Goal: Information Seeking & Learning: Learn about a topic

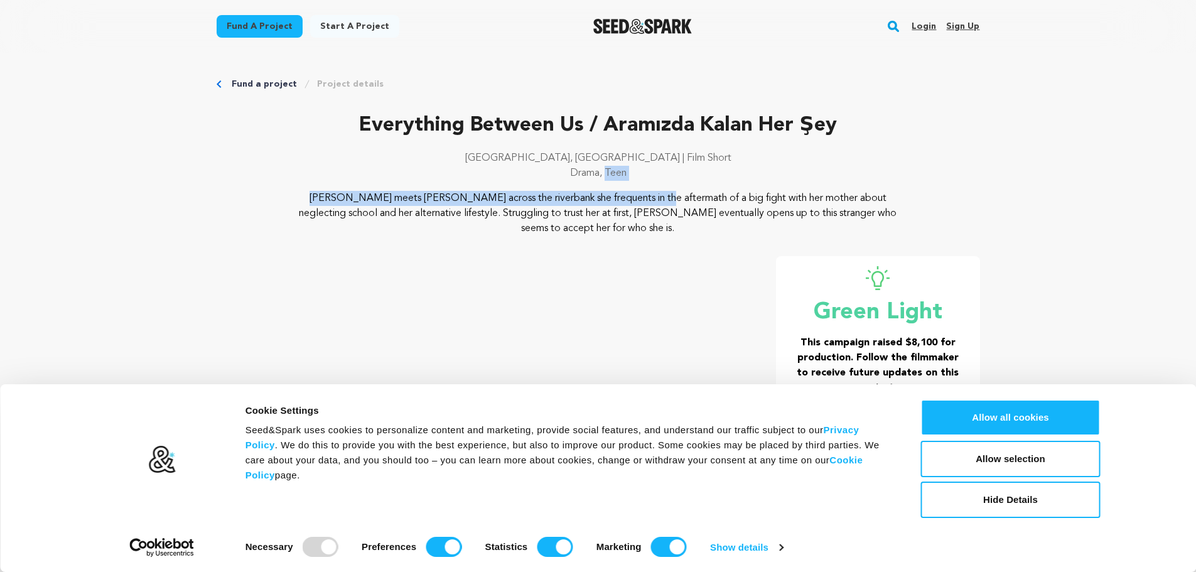
drag, startPoint x: 375, startPoint y: 190, endPoint x: 509, endPoint y: 193, distance: 133.8
click at [509, 193] on div "Everything Between Us / Aramızda Kalan Her Şey [GEOGRAPHIC_DATA], [GEOGRAPHIC_D…" at bounding box center [599, 174] width 764 height 126
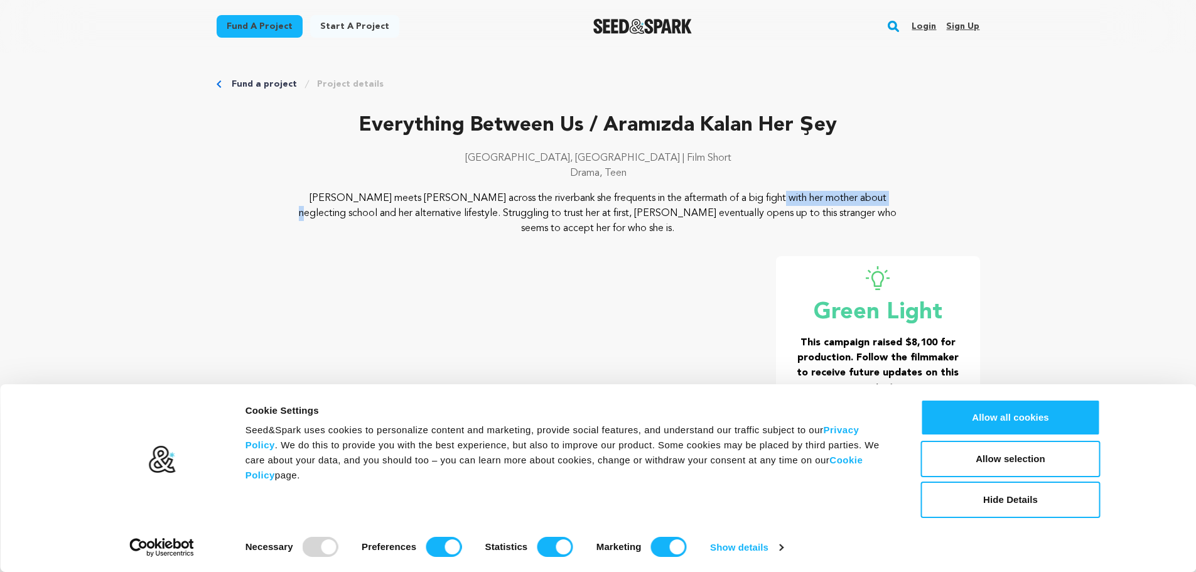
drag, startPoint x: 622, startPoint y: 203, endPoint x: 727, endPoint y: 196, distance: 104.5
click at [727, 196] on p "[PERSON_NAME] meets [PERSON_NAME] across the riverbank she frequents in the aft…" at bounding box center [598, 213] width 611 height 45
drag, startPoint x: 341, startPoint y: 212, endPoint x: 465, endPoint y: 210, distance: 123.7
click at [465, 210] on p "[PERSON_NAME] meets [PERSON_NAME] across the riverbank she frequents in the aft…" at bounding box center [598, 213] width 611 height 45
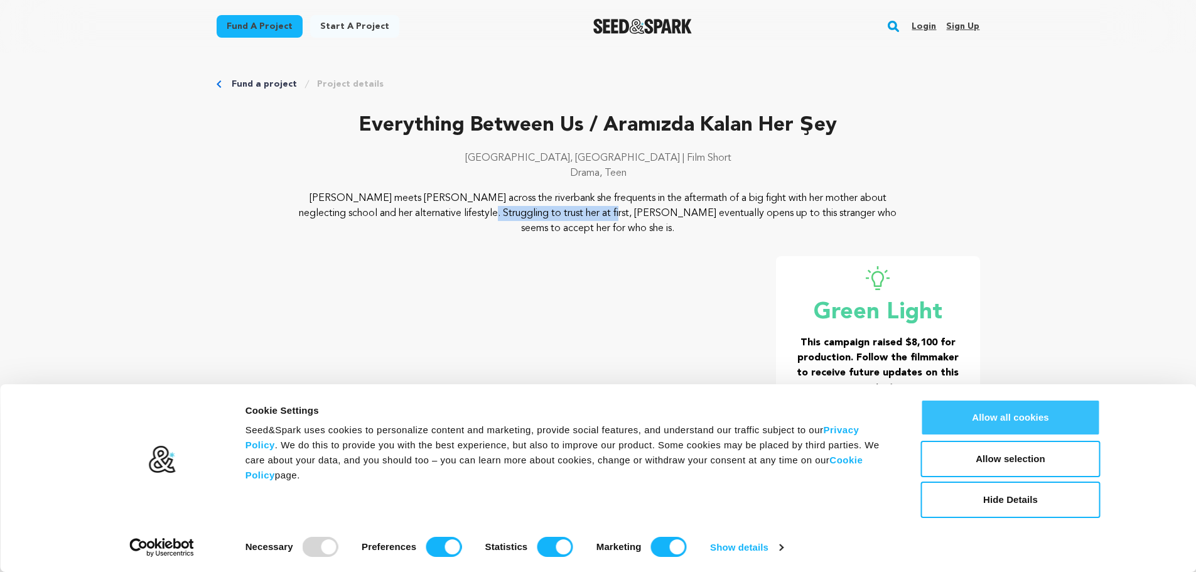
click at [999, 411] on button "Allow all cookies" at bounding box center [1011, 417] width 180 height 36
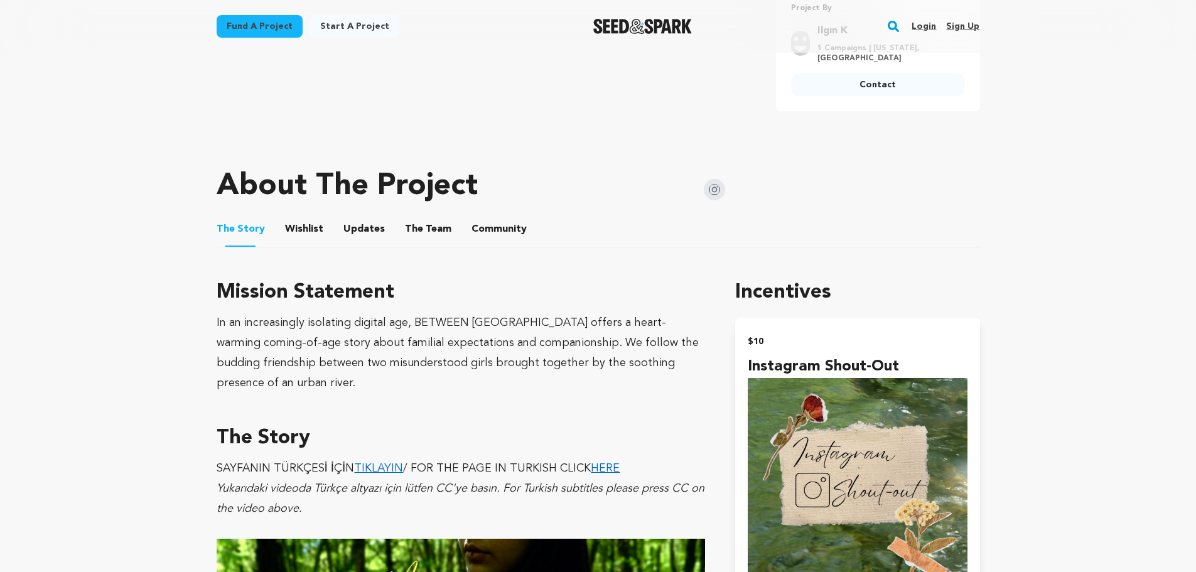
scroll to position [502, 0]
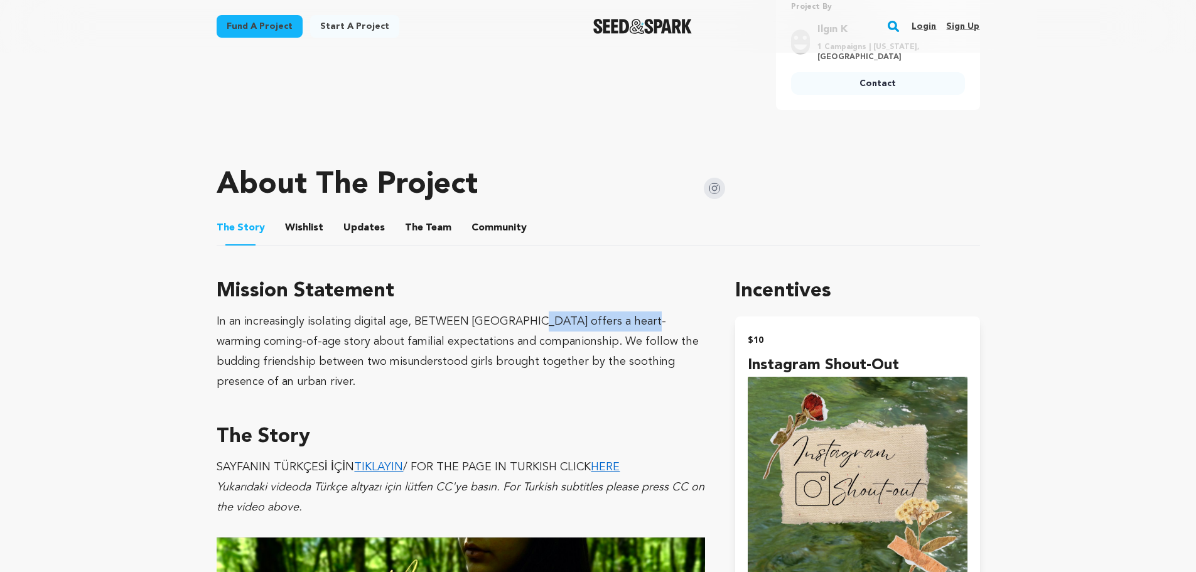
drag, startPoint x: 531, startPoint y: 303, endPoint x: 637, endPoint y: 302, distance: 106.8
click at [637, 312] on div "In an increasingly isolating digital age, BETWEEN [GEOGRAPHIC_DATA] offers a he…" at bounding box center [461, 352] width 489 height 80
drag, startPoint x: 212, startPoint y: 309, endPoint x: 286, endPoint y: 309, distance: 73.5
drag, startPoint x: 511, startPoint y: 300, endPoint x: 538, endPoint y: 300, distance: 27.0
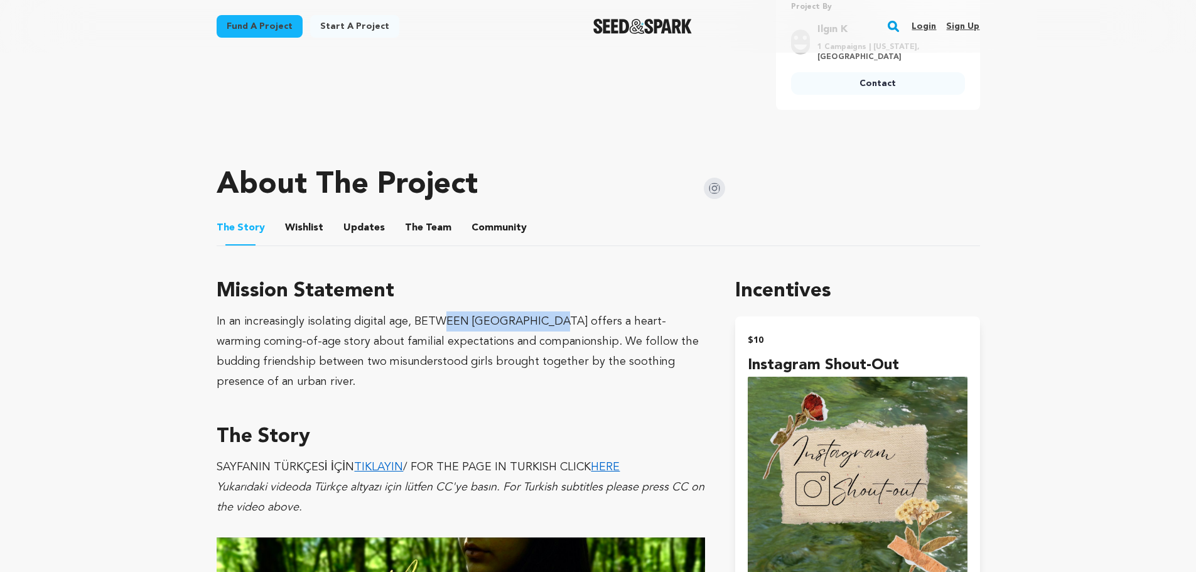
click at [538, 312] on div "In an increasingly isolating digital age, BETWEEN [GEOGRAPHIC_DATA] offers a he…" at bounding box center [461, 352] width 489 height 80
drag, startPoint x: 242, startPoint y: 325, endPoint x: 349, endPoint y: 325, distance: 106.8
click at [349, 325] on div "In an increasingly isolating digital age, BETWEEN [GEOGRAPHIC_DATA] offers a he…" at bounding box center [461, 352] width 489 height 80
click at [607, 328] on div "In an increasingly isolating digital age, BETWEEN [GEOGRAPHIC_DATA] offers a he…" at bounding box center [461, 352] width 489 height 80
drag, startPoint x: 397, startPoint y: 345, endPoint x: 528, endPoint y: 347, distance: 130.6
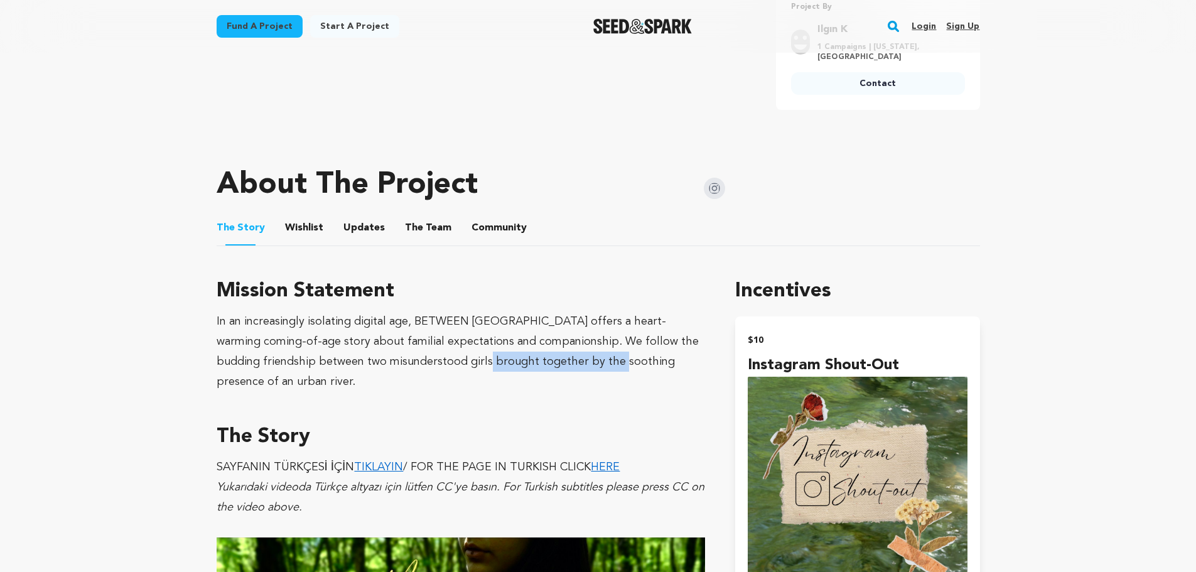
click at [528, 347] on div "In an increasingly isolating digital age, BETWEEN [GEOGRAPHIC_DATA] offers a he…" at bounding box center [461, 352] width 489 height 80
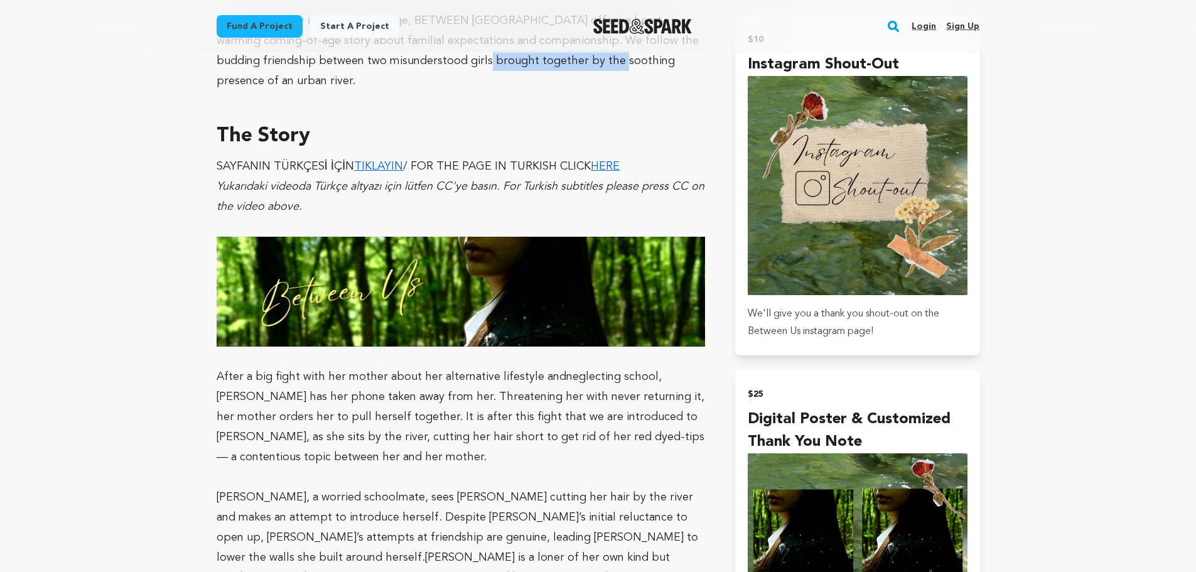
scroll to position [879, 0]
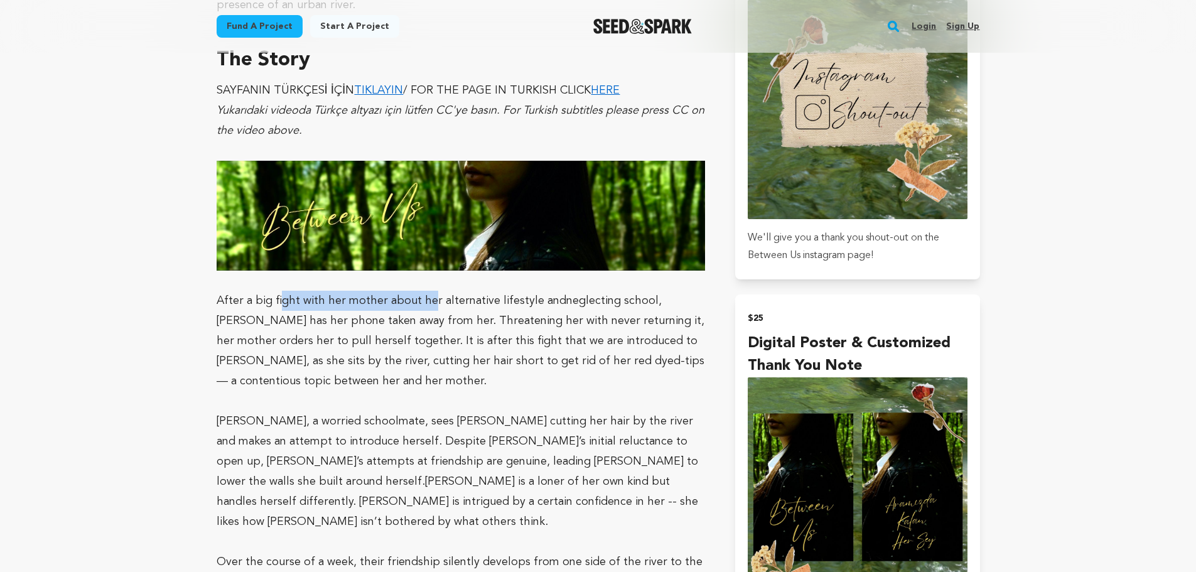
click at [429, 291] on p "After a big fight with her mother about her alternative lifestyle and neglectin…" at bounding box center [461, 341] width 489 height 100
drag, startPoint x: 440, startPoint y: 285, endPoint x: 528, endPoint y: 285, distance: 87.9
click at [528, 291] on p "After a big fight with her mother about her alternative lifestyle and neglectin…" at bounding box center [461, 341] width 489 height 100
drag, startPoint x: 398, startPoint y: 329, endPoint x: 410, endPoint y: 328, distance: 11.9
click at [410, 328] on p "After a big fight with her mother about her alternative lifestyle and neglectin…" at bounding box center [461, 341] width 489 height 100
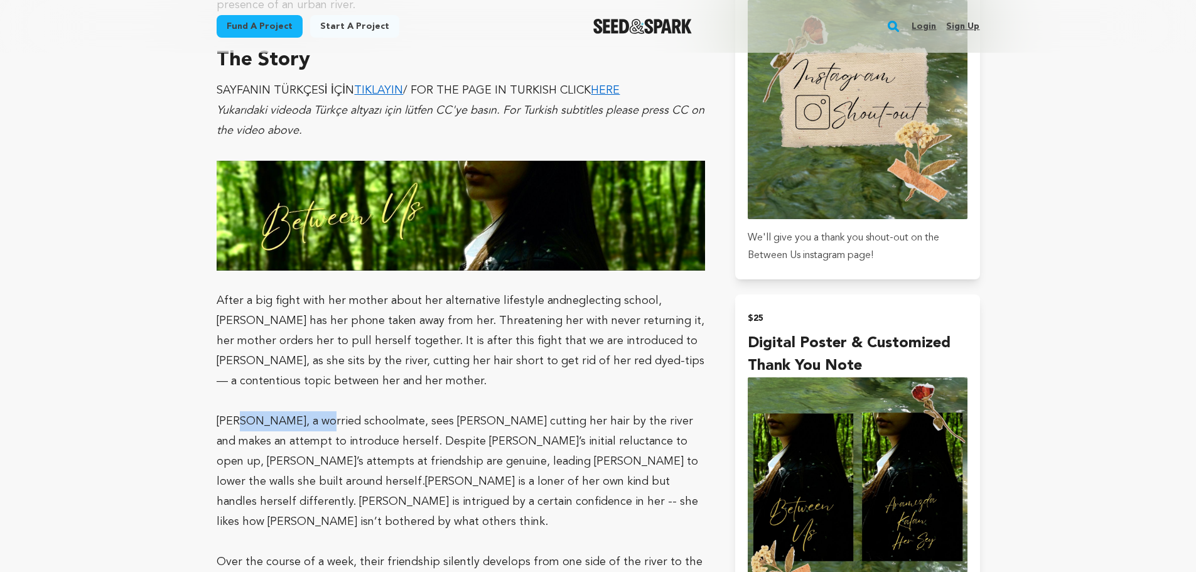
drag, startPoint x: 241, startPoint y: 386, endPoint x: 313, endPoint y: 382, distance: 72.3
click at [313, 411] on p "[PERSON_NAME], a worried schoolmate, sees [PERSON_NAME] cutting her hair by the…" at bounding box center [461, 471] width 489 height 121
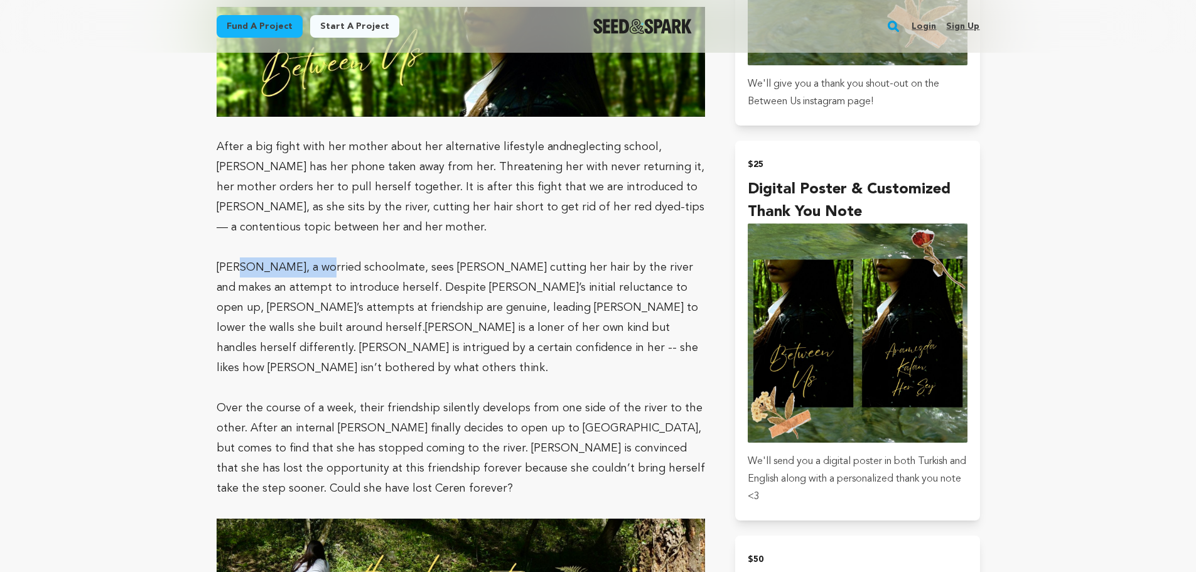
scroll to position [1068, 0]
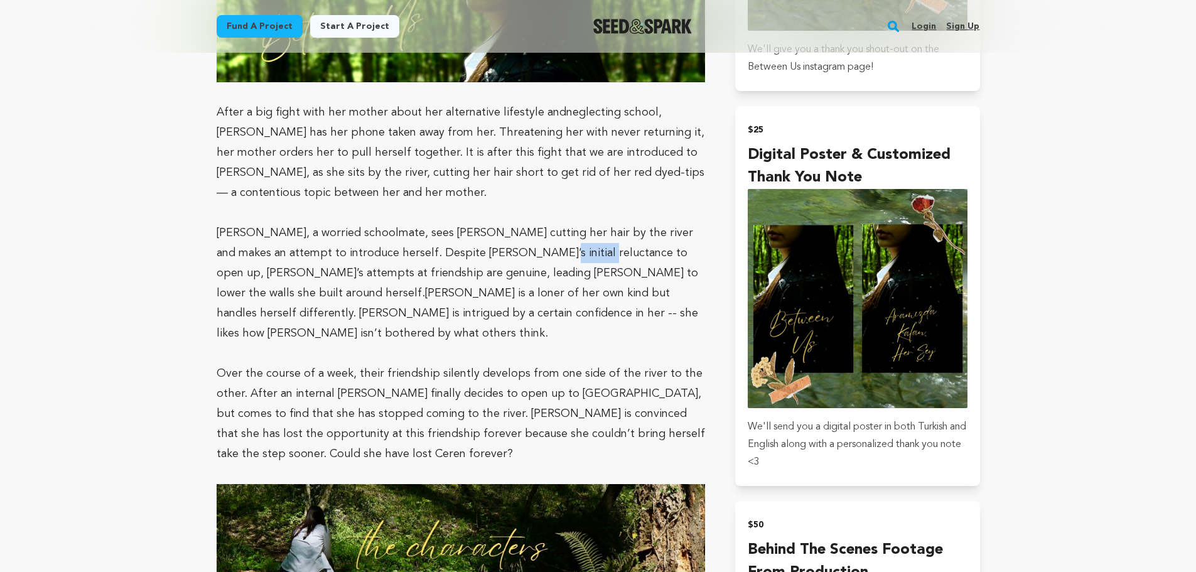
drag, startPoint x: 495, startPoint y: 216, endPoint x: 547, endPoint y: 219, distance: 52.2
click at [547, 223] on p "[PERSON_NAME], a worried schoolmate, sees [PERSON_NAME] cutting her hair by the…" at bounding box center [461, 283] width 489 height 121
drag, startPoint x: 317, startPoint y: 229, endPoint x: 501, endPoint y: 237, distance: 184.2
click at [501, 237] on p "[PERSON_NAME], a worried schoolmate, sees [PERSON_NAME] cutting her hair by the…" at bounding box center [461, 283] width 489 height 121
drag, startPoint x: 620, startPoint y: 239, endPoint x: 682, endPoint y: 241, distance: 61.6
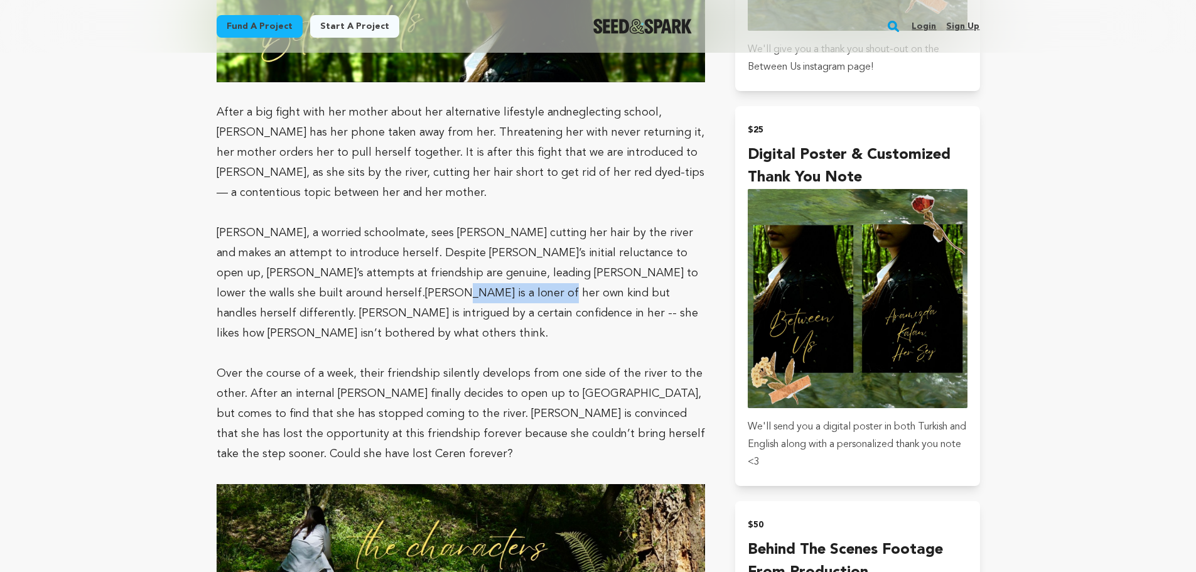
click at [682, 241] on p "[PERSON_NAME], a worried schoolmate, sees [PERSON_NAME] cutting her hair by the…" at bounding box center [461, 283] width 489 height 121
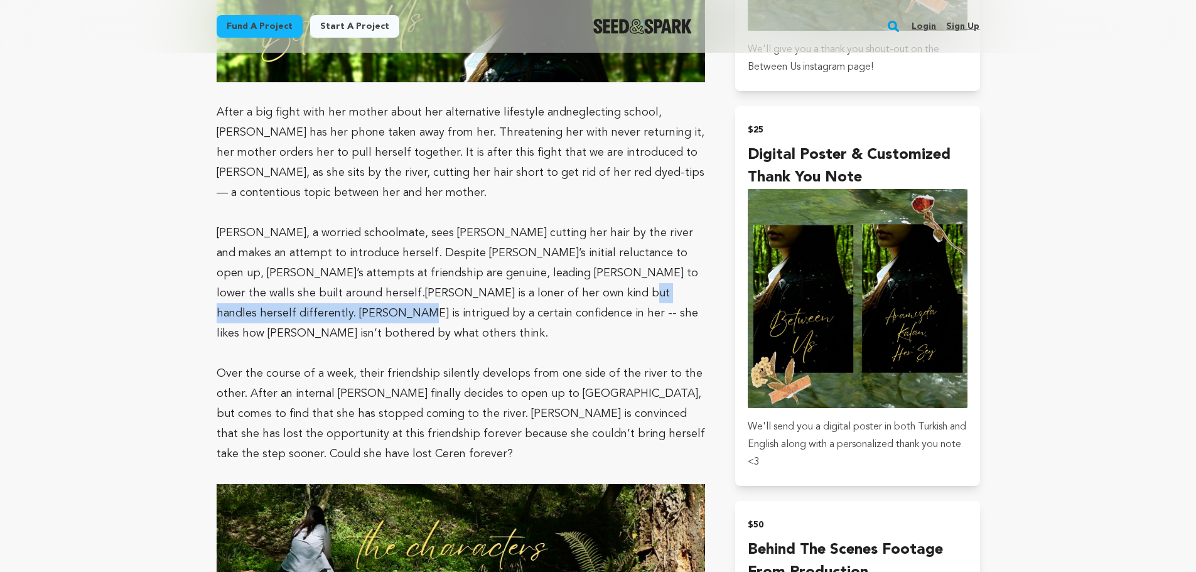
drag, startPoint x: 386, startPoint y: 257, endPoint x: 486, endPoint y: 259, distance: 100.5
click at [486, 288] on span "[PERSON_NAME] is a loner of her own kind but handles herself differently. [PERS…" at bounding box center [458, 313] width 482 height 51
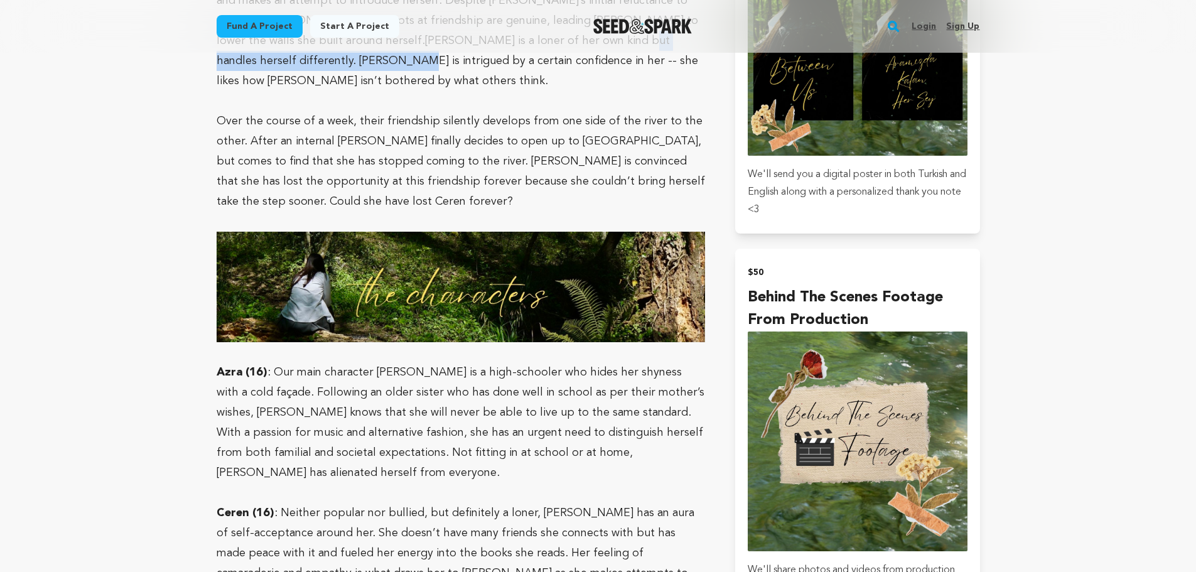
scroll to position [1382, 0]
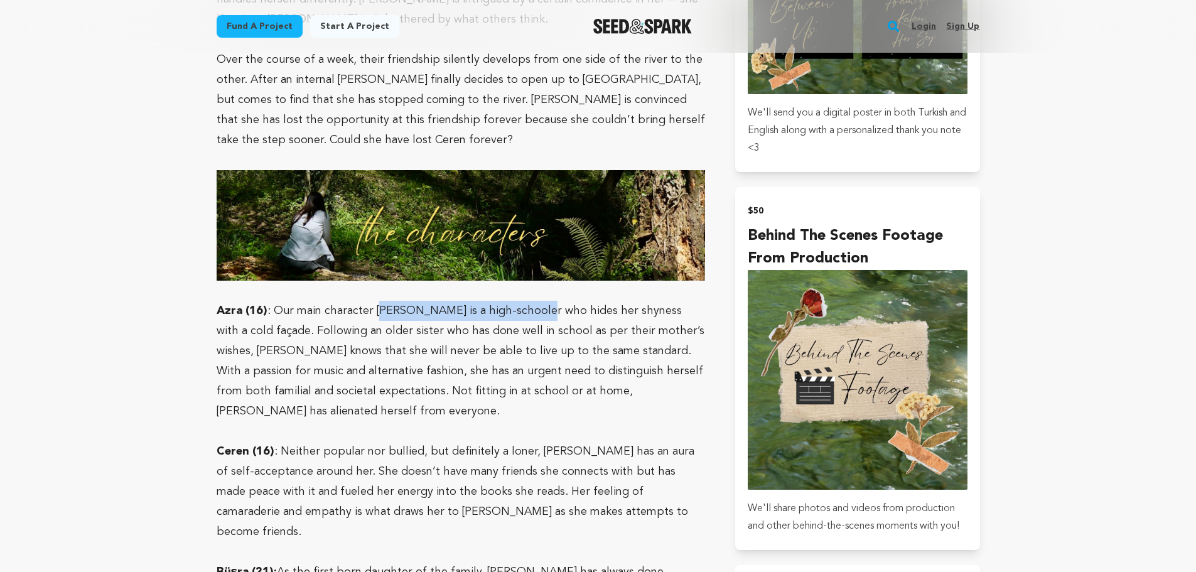
drag, startPoint x: 386, startPoint y: 263, endPoint x: 527, endPoint y: 261, distance: 141.3
click at [527, 301] on p "Azra (16) : Our main character [PERSON_NAME] is a high-schooler who hides her s…" at bounding box center [461, 361] width 489 height 121
drag, startPoint x: 233, startPoint y: 283, endPoint x: 389, endPoint y: 282, distance: 155.8
click at [389, 301] on p "Azra (16) : Our main character [PERSON_NAME] is a high-schooler who hides her s…" at bounding box center [461, 361] width 489 height 121
drag, startPoint x: 474, startPoint y: 256, endPoint x: 574, endPoint y: 256, distance: 100.5
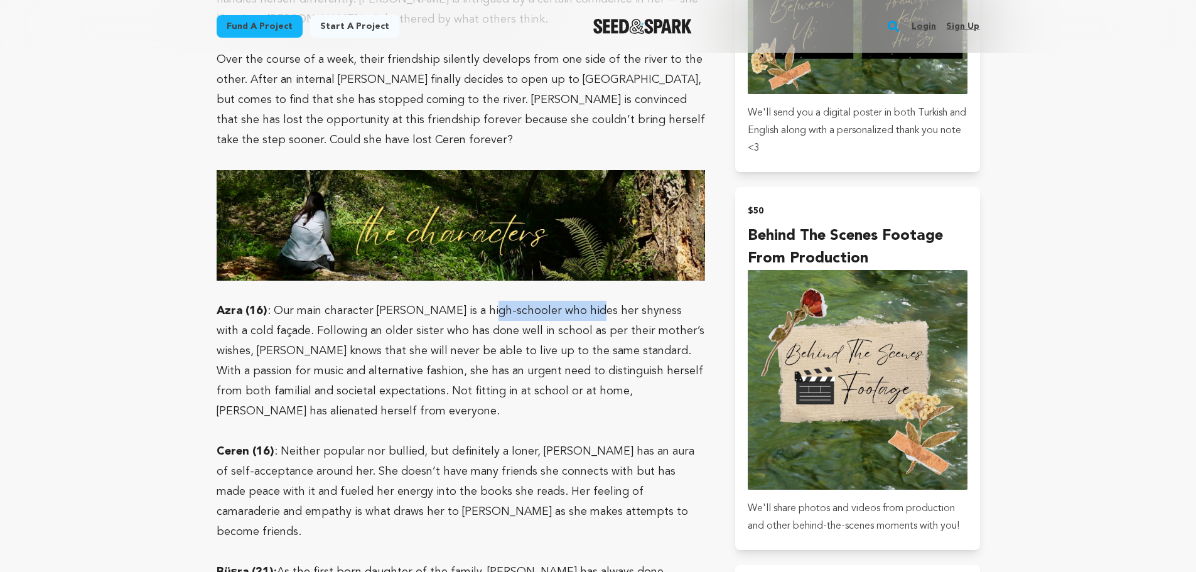
click at [574, 301] on p "Azra (16) : Our main character [PERSON_NAME] is a high-schooler who hides her s…" at bounding box center [461, 361] width 489 height 121
drag, startPoint x: 305, startPoint y: 278, endPoint x: 426, endPoint y: 279, distance: 121.2
click at [426, 301] on p "Azra (16) : Our main character [PERSON_NAME] is a high-schooler who hides her s…" at bounding box center [461, 361] width 489 height 121
drag, startPoint x: 252, startPoint y: 296, endPoint x: 341, endPoint y: 296, distance: 88.6
click at [341, 301] on p "Azra (16) : Our main character [PERSON_NAME] is a high-schooler who hides her s…" at bounding box center [461, 361] width 489 height 121
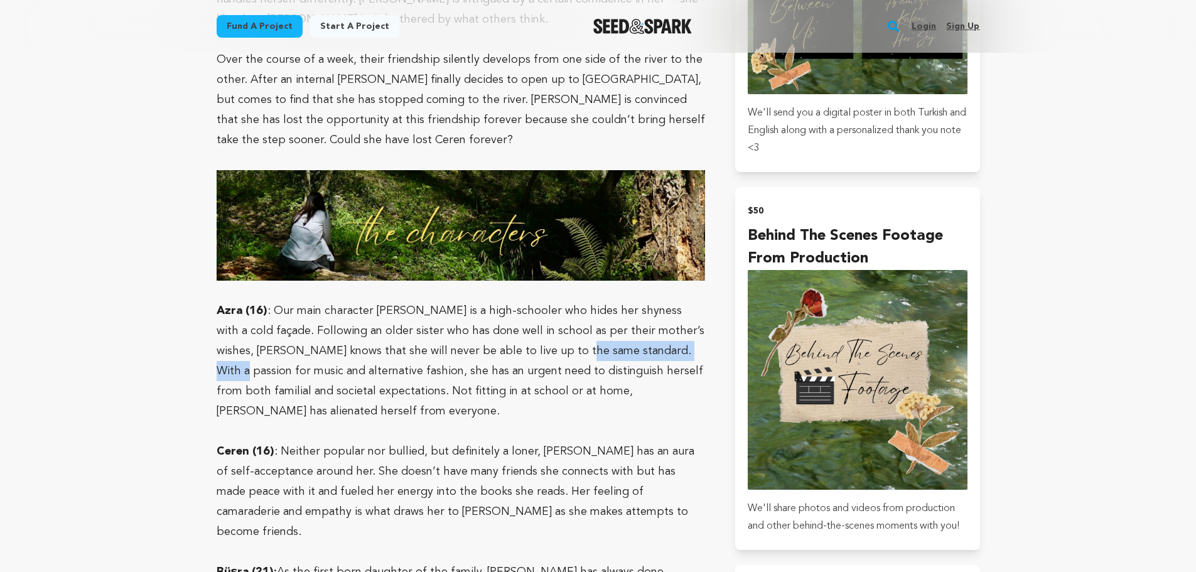
drag, startPoint x: 516, startPoint y: 293, endPoint x: 637, endPoint y: 291, distance: 121.2
click at [637, 301] on p "Azra (16) : Our main character [PERSON_NAME] is a high-schooler who hides her s…" at bounding box center [461, 361] width 489 height 121
drag, startPoint x: 249, startPoint y: 315, endPoint x: 324, endPoint y: 316, distance: 75.4
click at [324, 316] on p "Azra (16) : Our main character [PERSON_NAME] is a high-schooler who hides her s…" at bounding box center [461, 361] width 489 height 121
drag, startPoint x: 446, startPoint y: 335, endPoint x: 463, endPoint y: 335, distance: 17.0
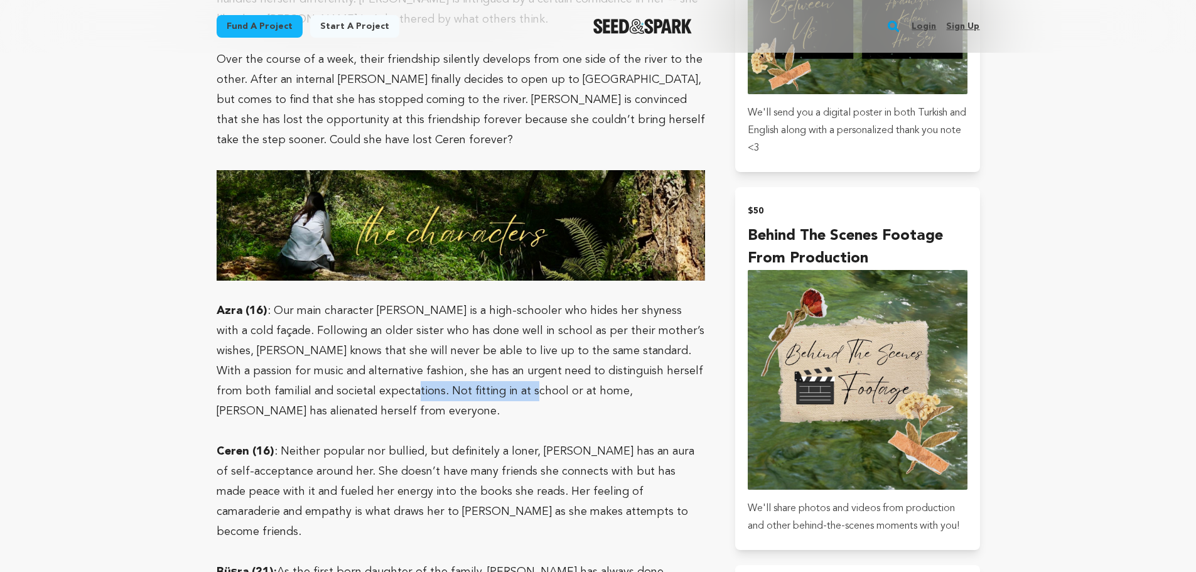
click at [463, 335] on p "Azra (16) : Our main character [PERSON_NAME] is a high-schooler who hides her s…" at bounding box center [461, 361] width 489 height 121
drag, startPoint x: 517, startPoint y: 337, endPoint x: 597, endPoint y: 335, distance: 79.2
click at [597, 335] on p "Azra (16) : Our main character [PERSON_NAME] is a high-schooler who hides her s…" at bounding box center [461, 361] width 489 height 121
click at [410, 442] on p "Ceren (16) : Neither popular nor bullied, but definitely a loner, [PERSON_NAME]…" at bounding box center [461, 492] width 489 height 100
drag, startPoint x: 453, startPoint y: 382, endPoint x: 543, endPoint y: 380, distance: 89.8
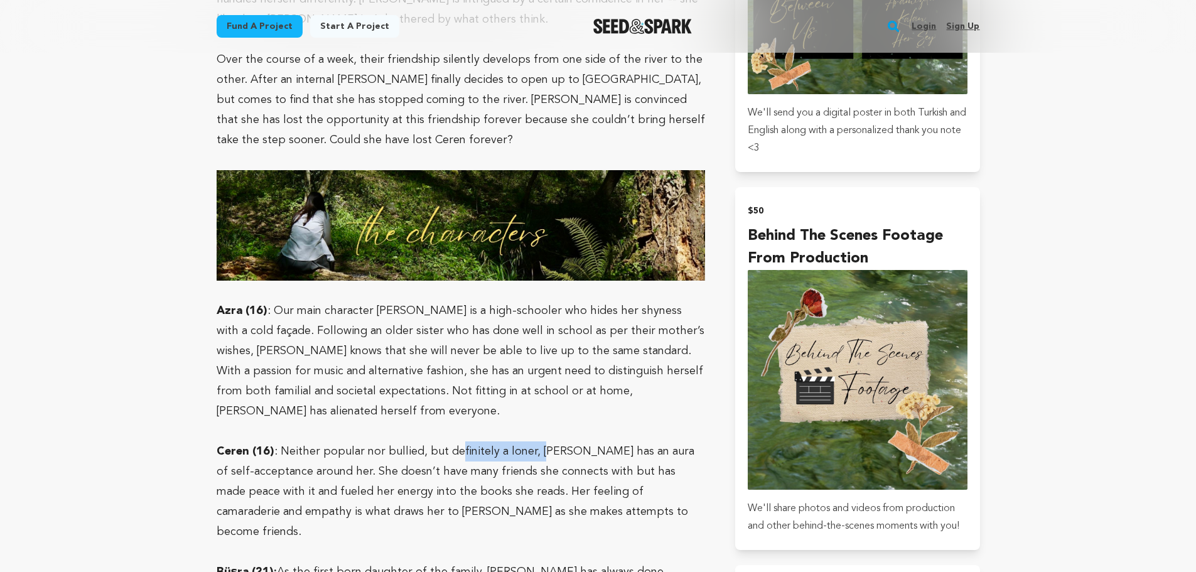
click at [543, 442] on p "Ceren (16) : Neither popular nor bullied, but definitely a loner, [PERSON_NAME]…" at bounding box center [461, 492] width 489 height 100
drag, startPoint x: 612, startPoint y: 374, endPoint x: 662, endPoint y: 374, distance: 49.6
click at [662, 442] on p "Ceren (16) : Neither popular nor bullied, but definitely a loner, [PERSON_NAME]…" at bounding box center [461, 492] width 489 height 100
click at [345, 442] on p "Ceren (16) : Neither popular nor bullied, but definitely a loner, [PERSON_NAME]…" at bounding box center [461, 492] width 489 height 100
drag, startPoint x: 367, startPoint y: 400, endPoint x: 509, endPoint y: 395, distance: 142.7
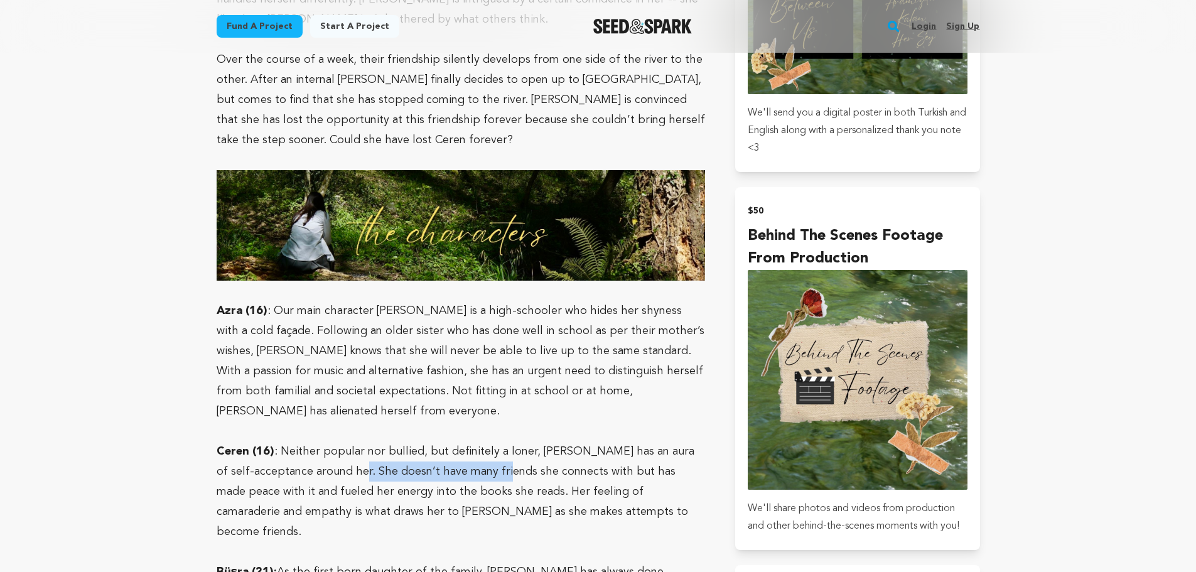
click at [509, 442] on p "Ceren (16) : Neither popular nor bullied, but definitely a loner, [PERSON_NAME]…" at bounding box center [461, 492] width 489 height 100
drag, startPoint x: 320, startPoint y: 434, endPoint x: 416, endPoint y: 438, distance: 96.2
click at [416, 442] on p "Ceren (16) : Neither popular nor bullied, but definitely a loner, [PERSON_NAME]…" at bounding box center [461, 492] width 489 height 100
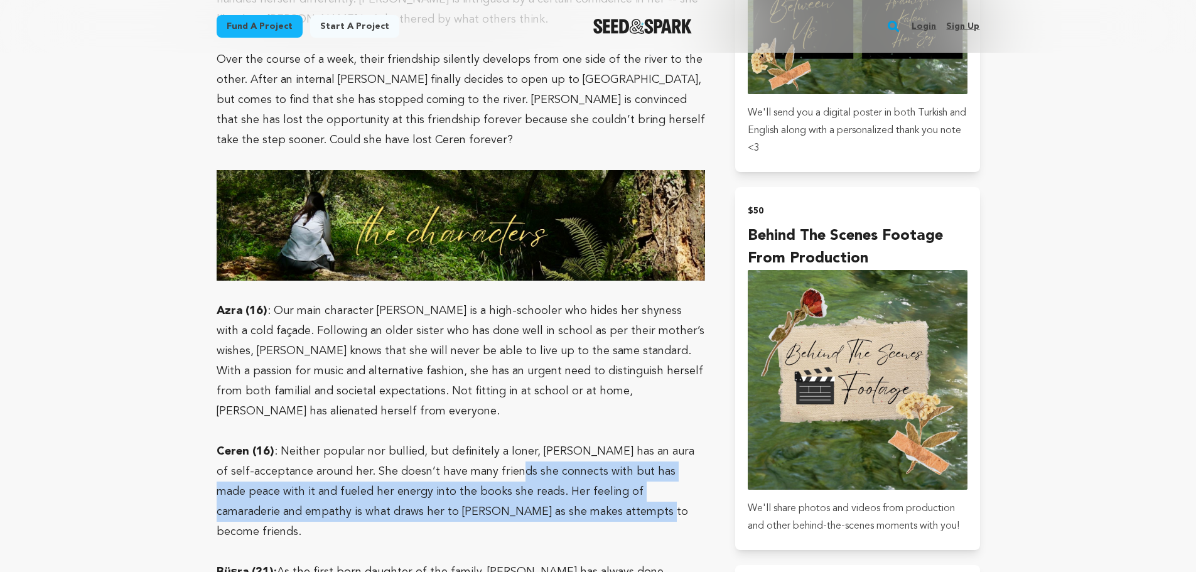
drag, startPoint x: 554, startPoint y: 442, endPoint x: 521, endPoint y: 395, distance: 56.8
click at [521, 442] on p "Ceren (16) : Neither popular nor bullied, but definitely a loner, [PERSON_NAME]…" at bounding box center [461, 492] width 489 height 100
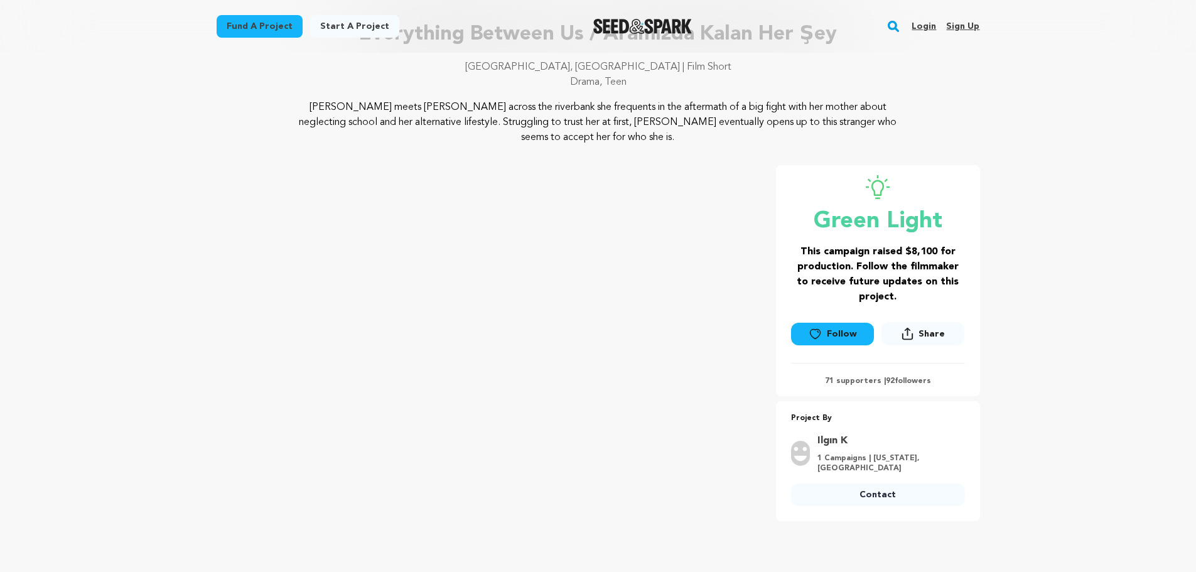
scroll to position [63, 0]
